Goal: Register for event/course

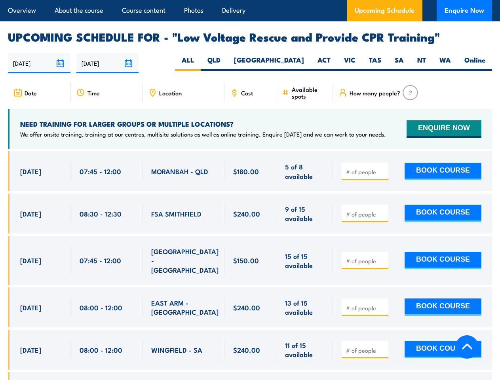
click at [250, 0] on article "Overview About the course Course content Photos Delivery Upcoming Schedule Enqu…" at bounding box center [250, 10] width 484 height 21
click at [39, 53] on input "[DATE]" at bounding box center [39, 63] width 63 height 20
click at [108, 53] on input "[DATE]" at bounding box center [107, 63] width 63 height 20
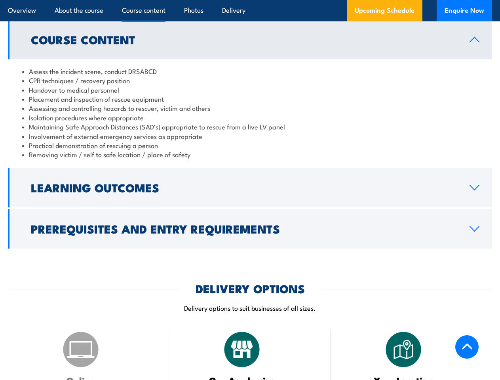
scroll to position [805, 0]
click at [250, 0] on article "Overview About the course Course content Photos Delivery Upcoming Schedule Enqu…" at bounding box center [250, 10] width 484 height 21
click at [250, 182] on h2 "Learning Outcomes" at bounding box center [244, 187] width 426 height 10
